Goal: Task Accomplishment & Management: Use online tool/utility

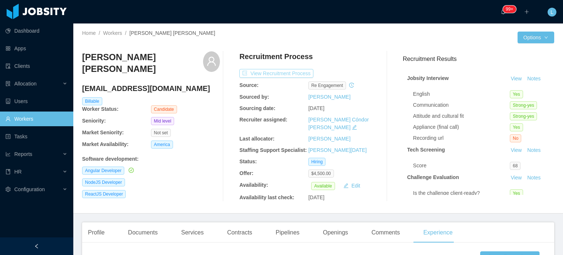
click at [286, 76] on button "View Recruitment Process" at bounding box center [276, 73] width 74 height 9
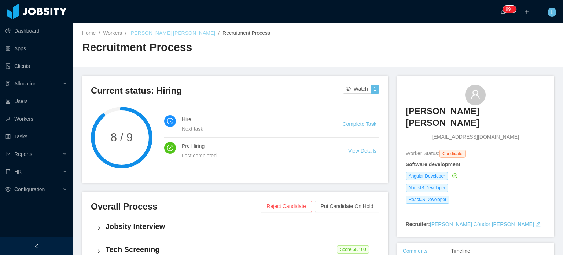
click at [150, 33] on link "Cristian Castro Arias" at bounding box center [172, 33] width 86 height 6
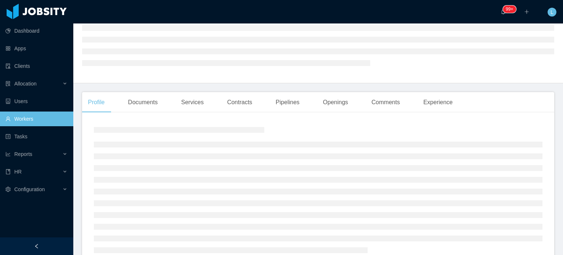
scroll to position [73, 0]
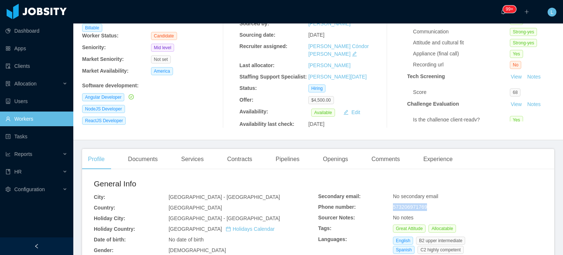
drag, startPoint x: 390, startPoint y: 201, endPoint x: 425, endPoint y: 201, distance: 34.8
click at [425, 203] on div "573206971769" at bounding box center [468, 207] width 150 height 8
copy span "573206971769"
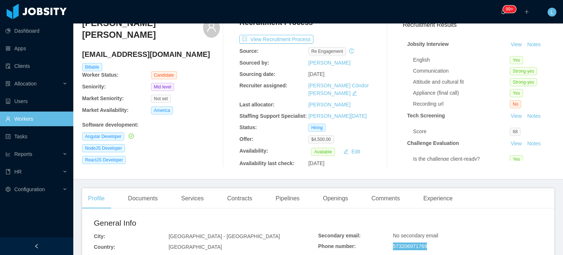
scroll to position [0, 0]
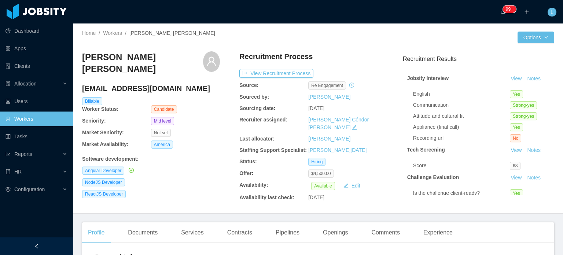
click at [136, 83] on h4 "cristiancastroa86@gmail.com" at bounding box center [151, 88] width 138 height 10
copy h4 "cristiancastroa86@gmail.com"
click at [114, 61] on h3 "Cristian Castro Arias" at bounding box center [142, 63] width 121 height 24
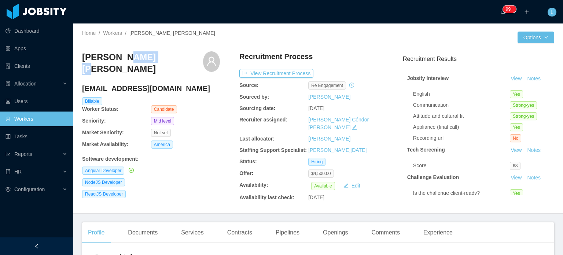
click at [114, 61] on h3 "Cristian Castro Arias" at bounding box center [142, 63] width 121 height 24
copy div "Cristian Castro Arias"
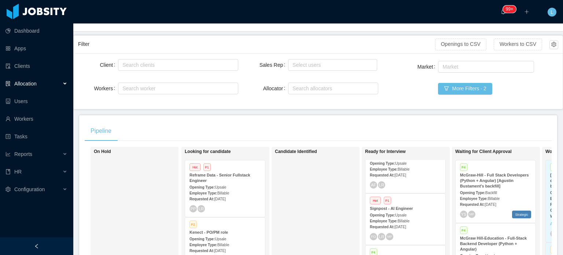
scroll to position [37, 0]
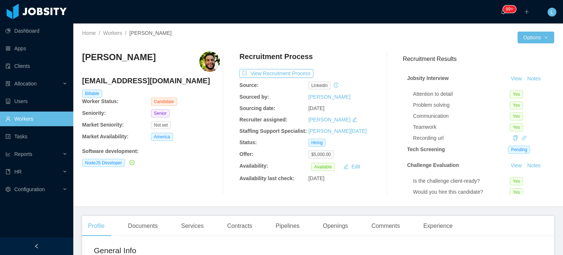
click at [115, 81] on h4 "[EMAIL_ADDRESS][DOMAIN_NAME]" at bounding box center [151, 81] width 138 height 10
click at [115, 81] on h4 "thiago.adsix@gmail.com" at bounding box center [151, 81] width 138 height 10
copy h4 "thiago.adsix@gmail.com"
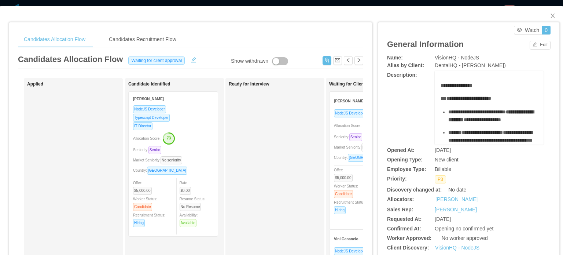
click at [340, 135] on span "Seniority: Senior" at bounding box center [349, 137] width 31 height 4
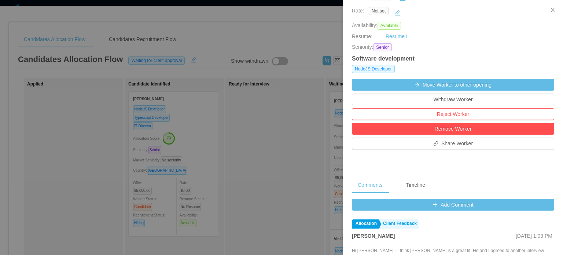
scroll to position [147, 0]
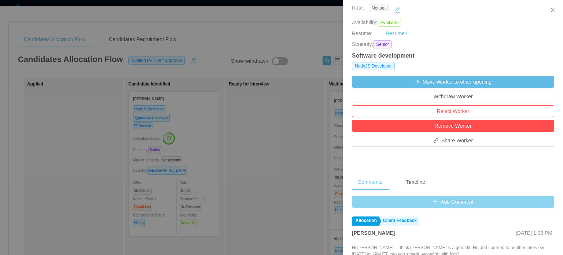
click at [427, 207] on button "Add Comment" at bounding box center [453, 202] width 202 height 12
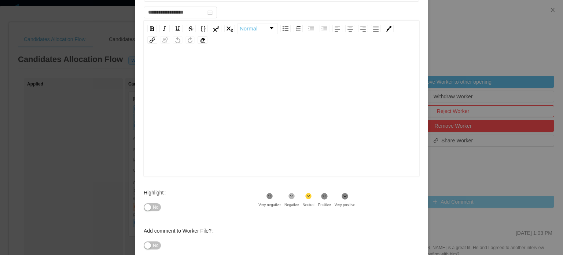
scroll to position [120, 0]
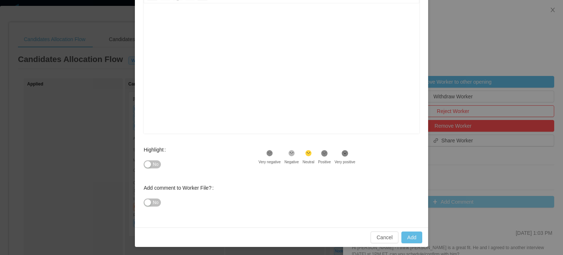
type input "**********"
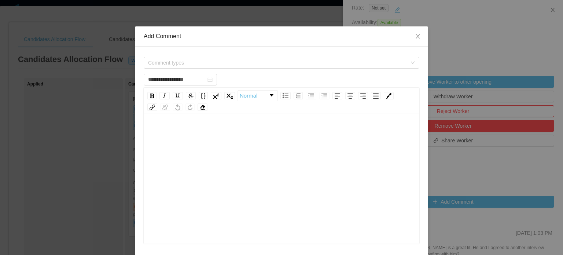
click at [235, 126] on div "rdw-editor" at bounding box center [282, 133] width 264 height 15
click at [229, 62] on span "Comment types" at bounding box center [277, 62] width 259 height 7
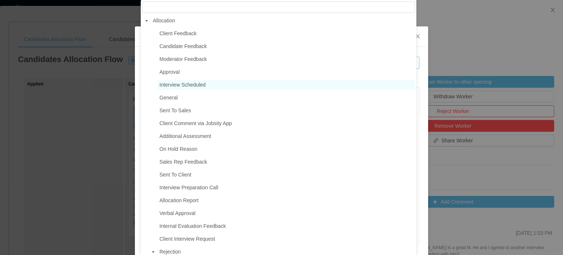
click at [180, 86] on span "Interview Scheduled" at bounding box center [183, 85] width 46 height 6
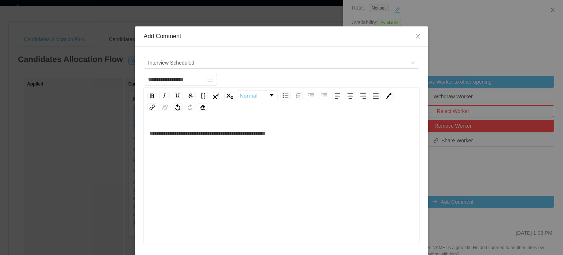
click at [303, 177] on div "**********" at bounding box center [282, 190] width 264 height 128
click at [264, 132] on span "**********" at bounding box center [208, 133] width 116 height 5
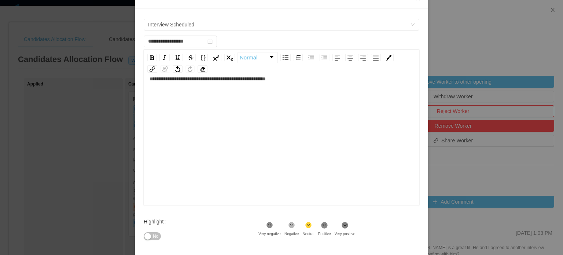
scroll to position [120, 0]
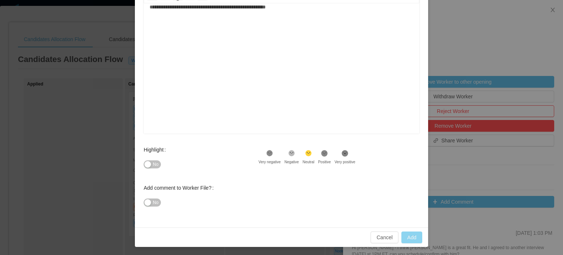
type input "**********"
click at [404, 239] on button "Add" at bounding box center [412, 237] width 21 height 12
